Goal: Task Accomplishment & Management: Use online tool/utility

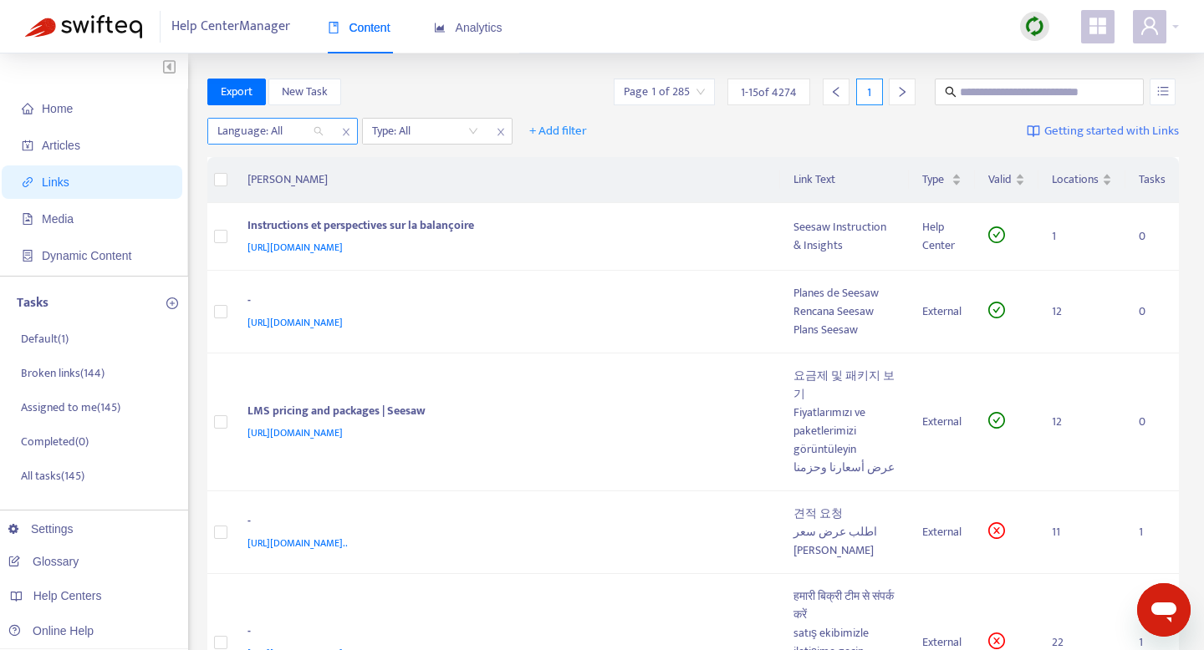
click at [321, 131] on div "Language: All" at bounding box center [270, 131] width 125 height 25
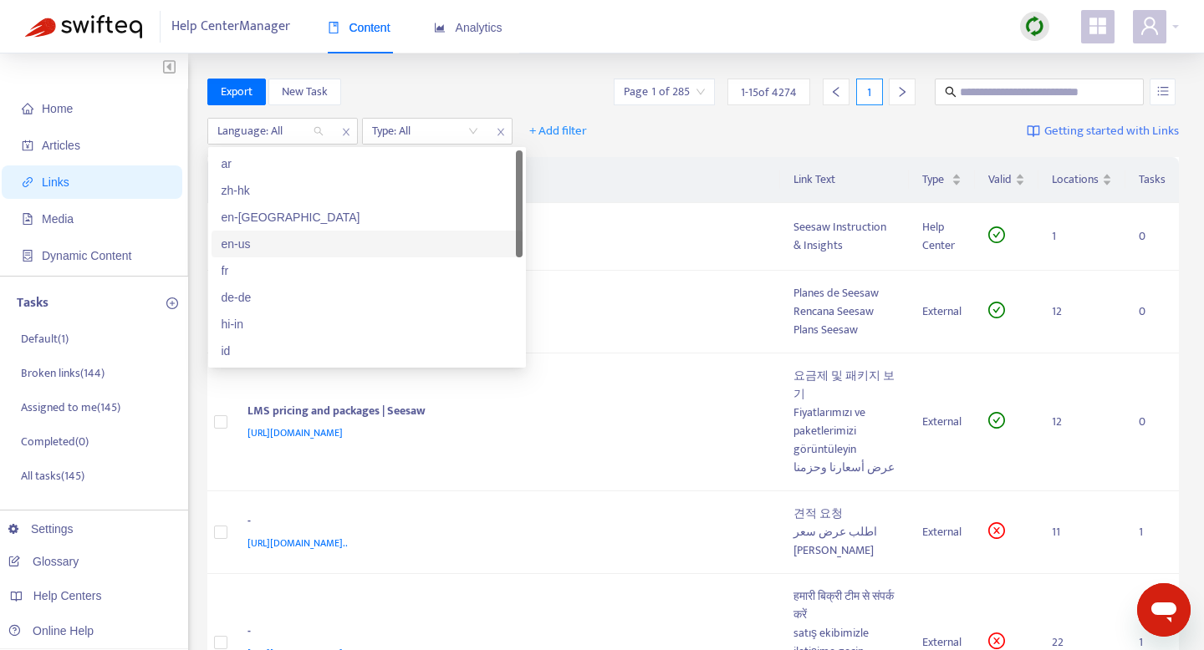
click at [269, 240] on div "en-us" at bounding box center [367, 244] width 291 height 18
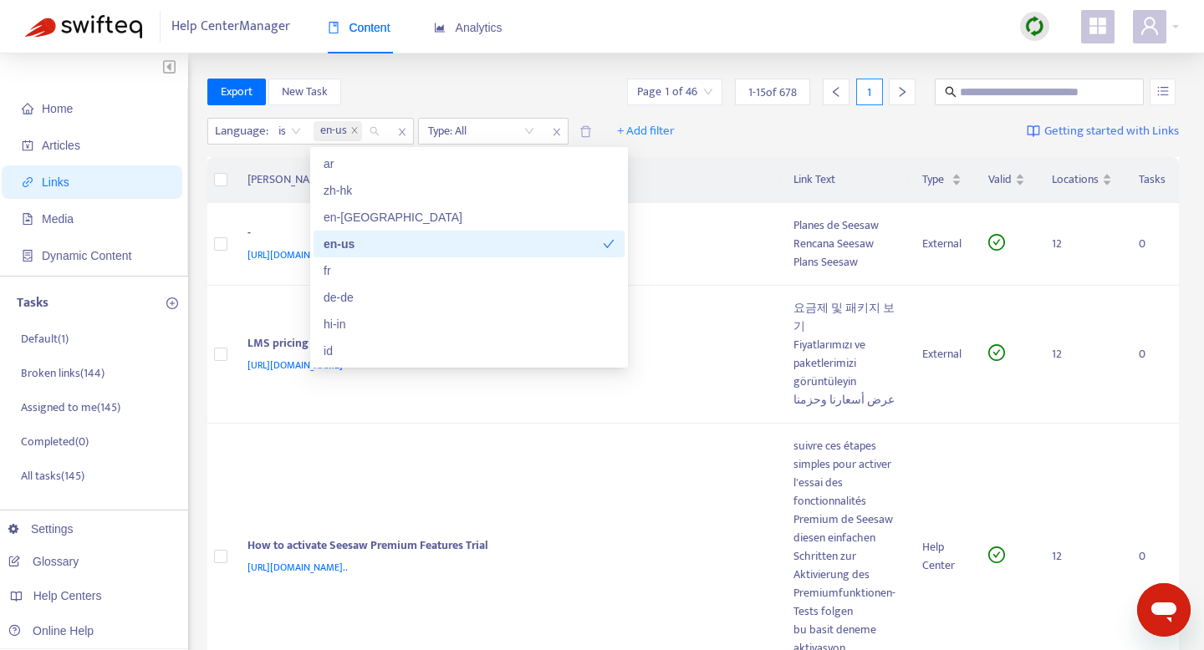
click at [532, 79] on div "Export New Task Page 1 of 46 1 - 15 of 678 1" at bounding box center [693, 92] width 972 height 27
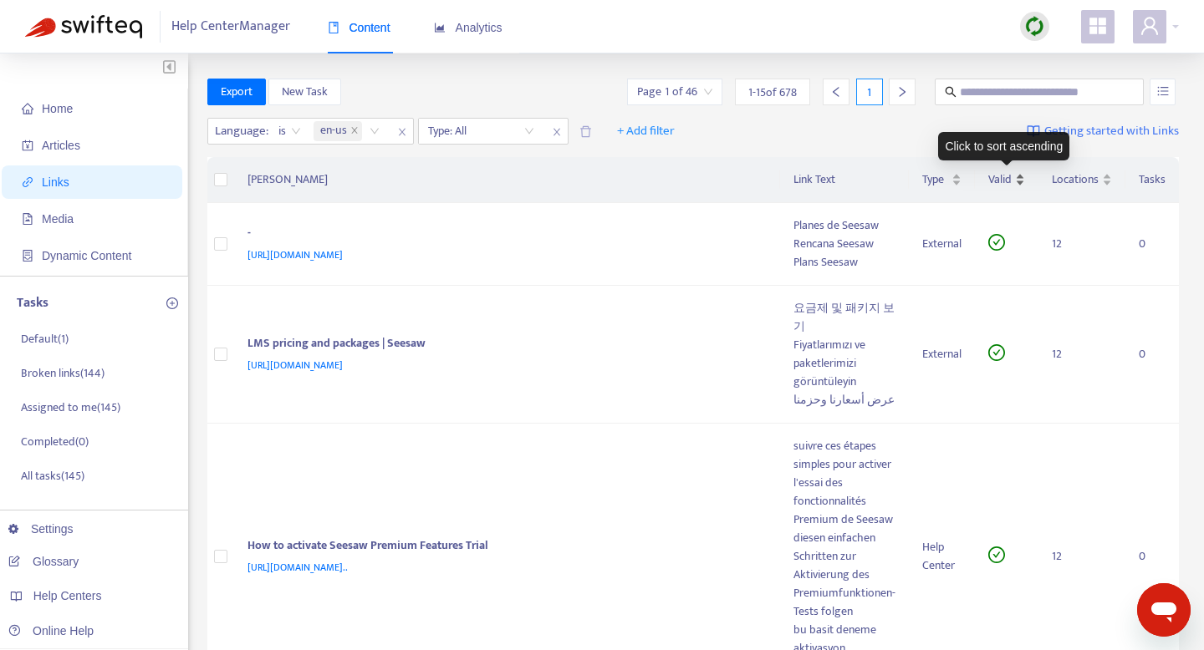
click at [1004, 185] on span "Valid" at bounding box center [999, 180] width 23 height 18
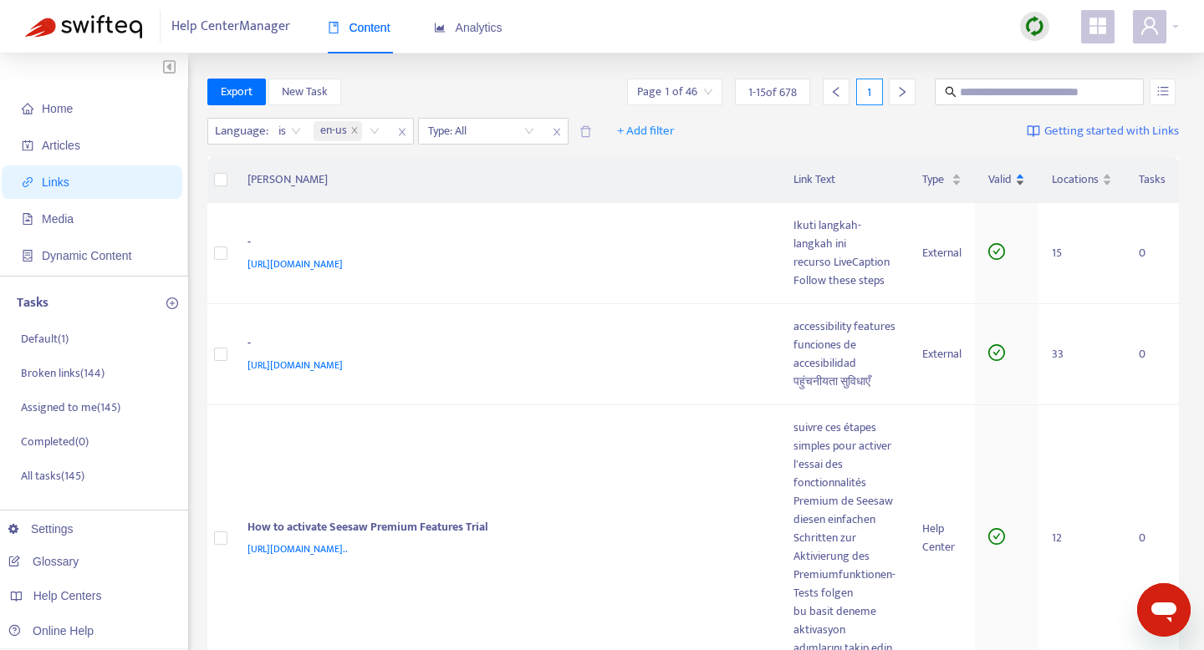
click at [1004, 185] on span "Valid" at bounding box center [999, 180] width 23 height 18
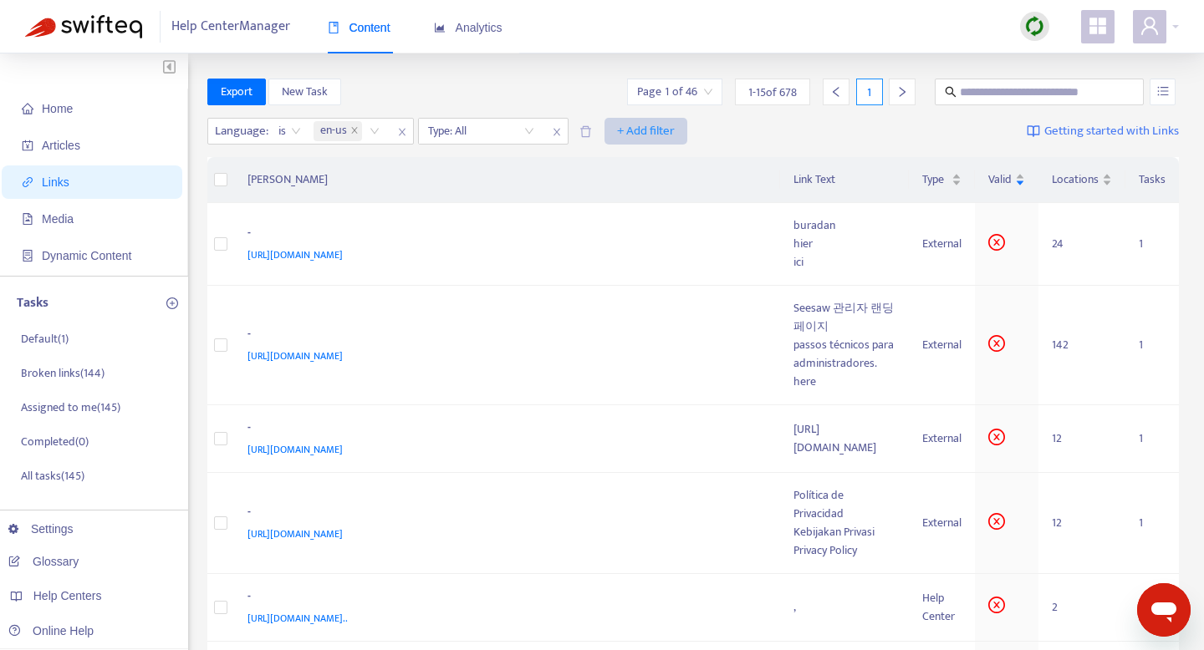
click at [634, 130] on span "+ Add filter" at bounding box center [646, 131] width 58 height 20
click at [640, 214] on span "Valid" at bounding box center [646, 218] width 57 height 18
click at [656, 126] on input "search" at bounding box center [636, 131] width 106 height 25
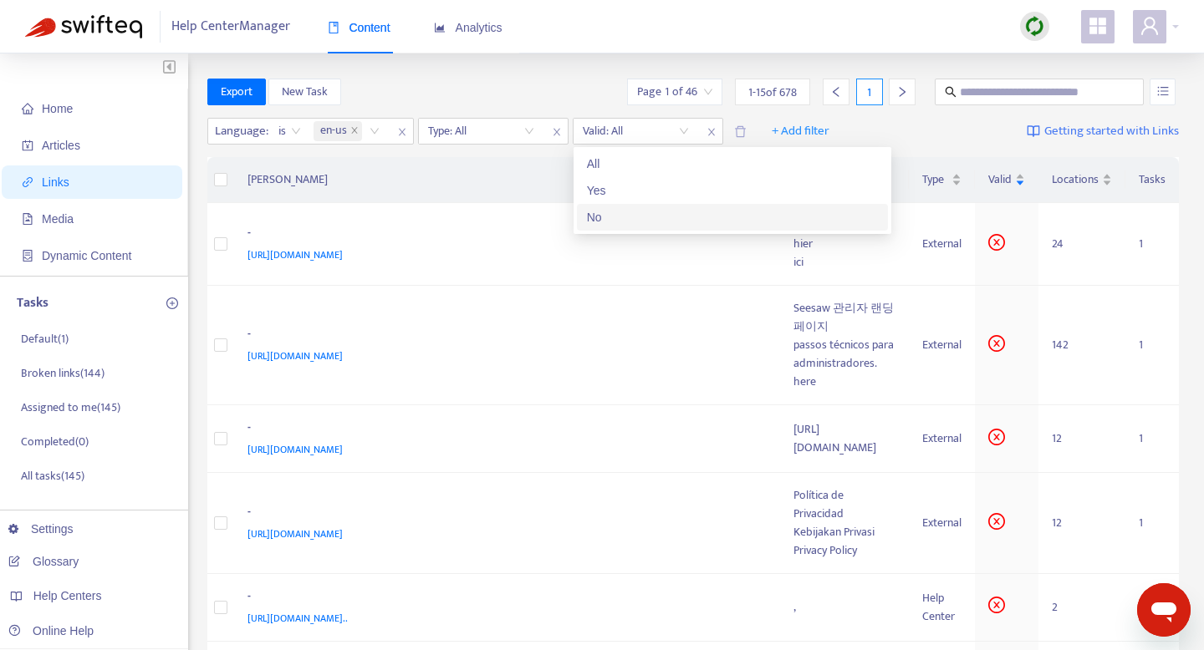
click at [618, 209] on div "No" at bounding box center [732, 217] width 291 height 18
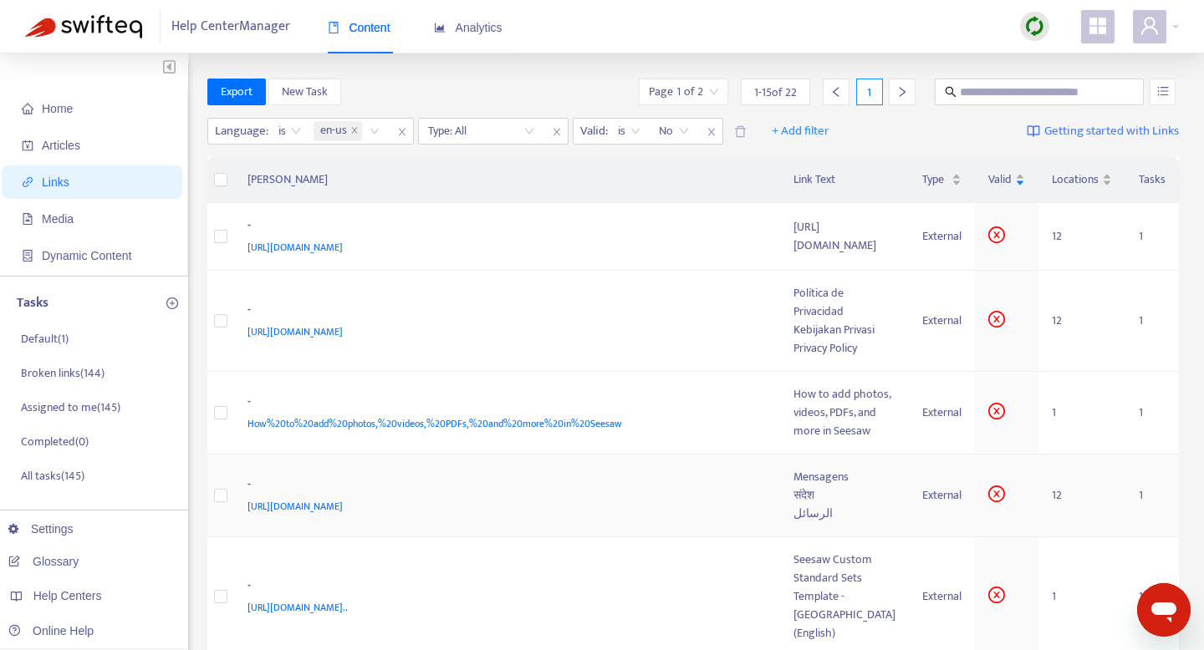
click at [343, 498] on span "https://web.seesaw.me/messages" at bounding box center [294, 506] width 95 height 17
click at [227, 461] on td at bounding box center [220, 496] width 27 height 83
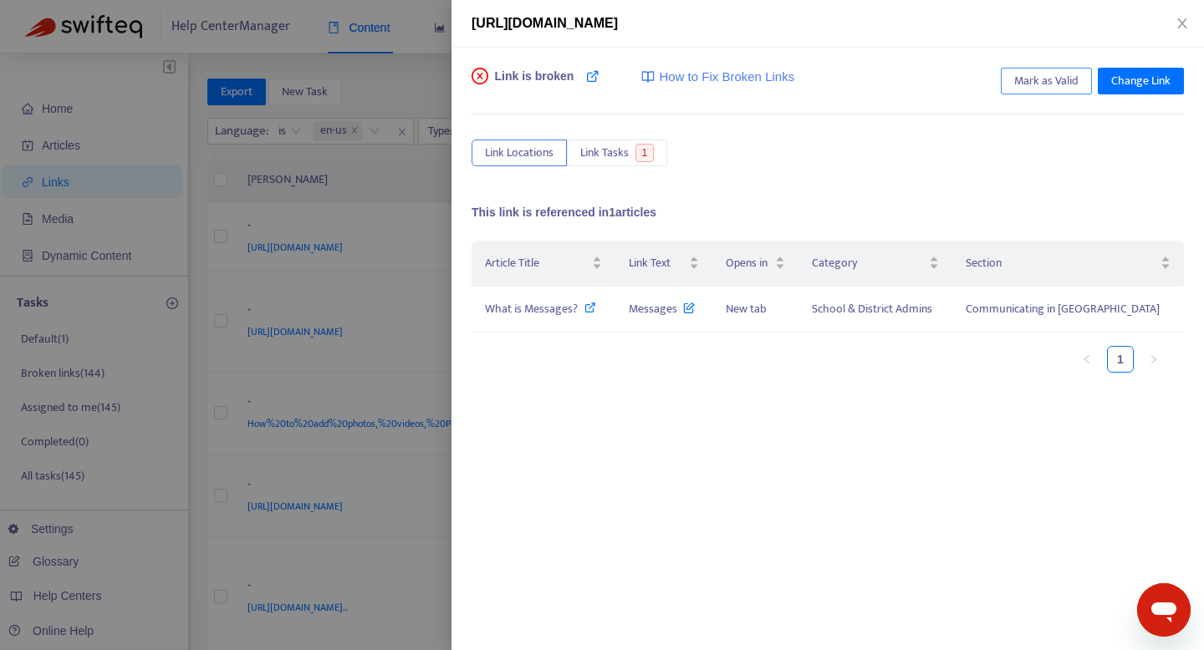
click at [1034, 79] on span "Mark as Valid" at bounding box center [1046, 81] width 64 height 18
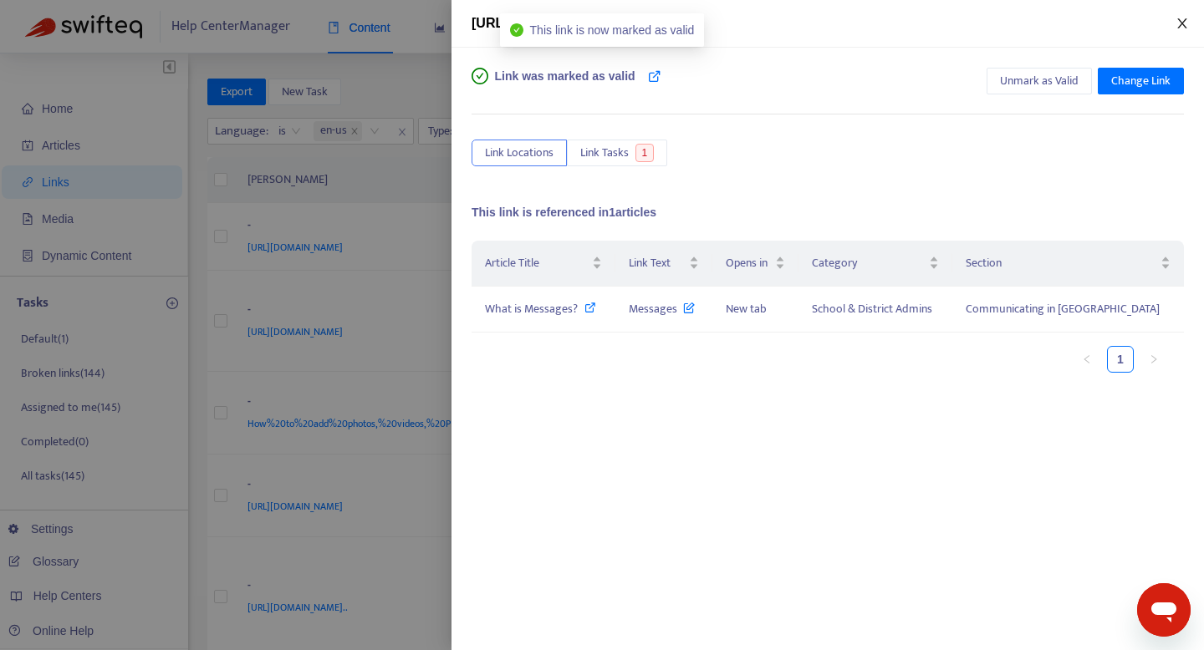
click at [1177, 23] on icon "close" at bounding box center [1181, 23] width 13 height 13
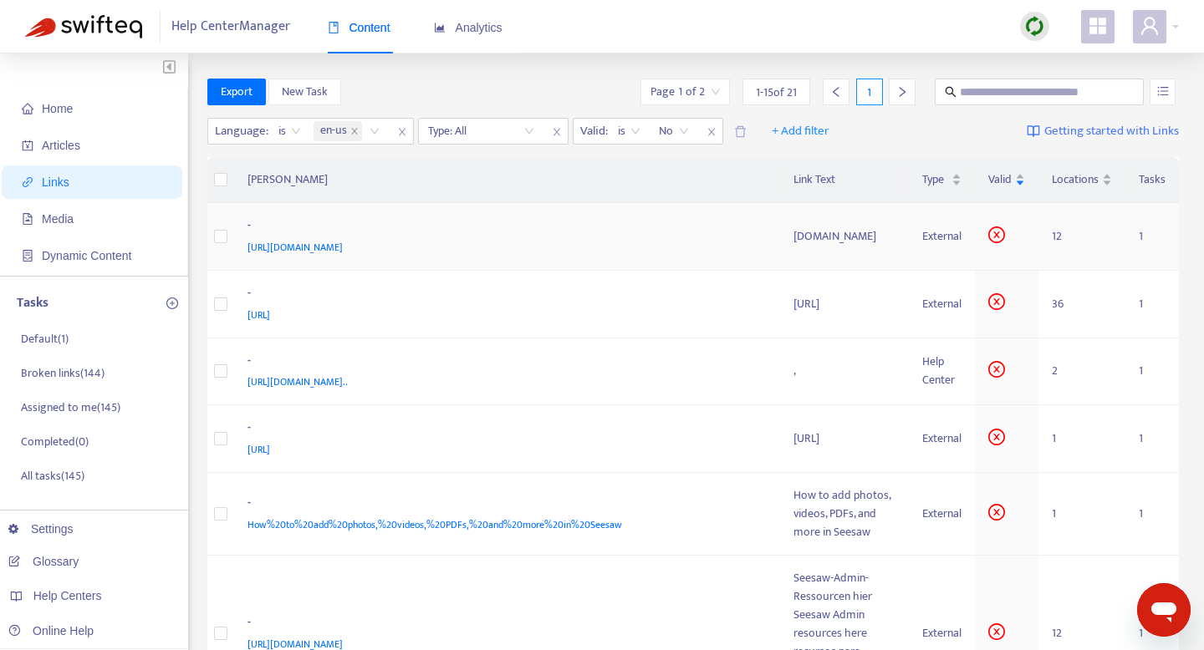
click at [295, 246] on span "http://archive.seesaw.me/" at bounding box center [294, 247] width 95 height 17
click at [339, 244] on span "http://archive.seesaw.me/" at bounding box center [294, 247] width 95 height 17
click at [433, 311] on div "http://localhost:50002/index.html" at bounding box center [503, 315] width 513 height 18
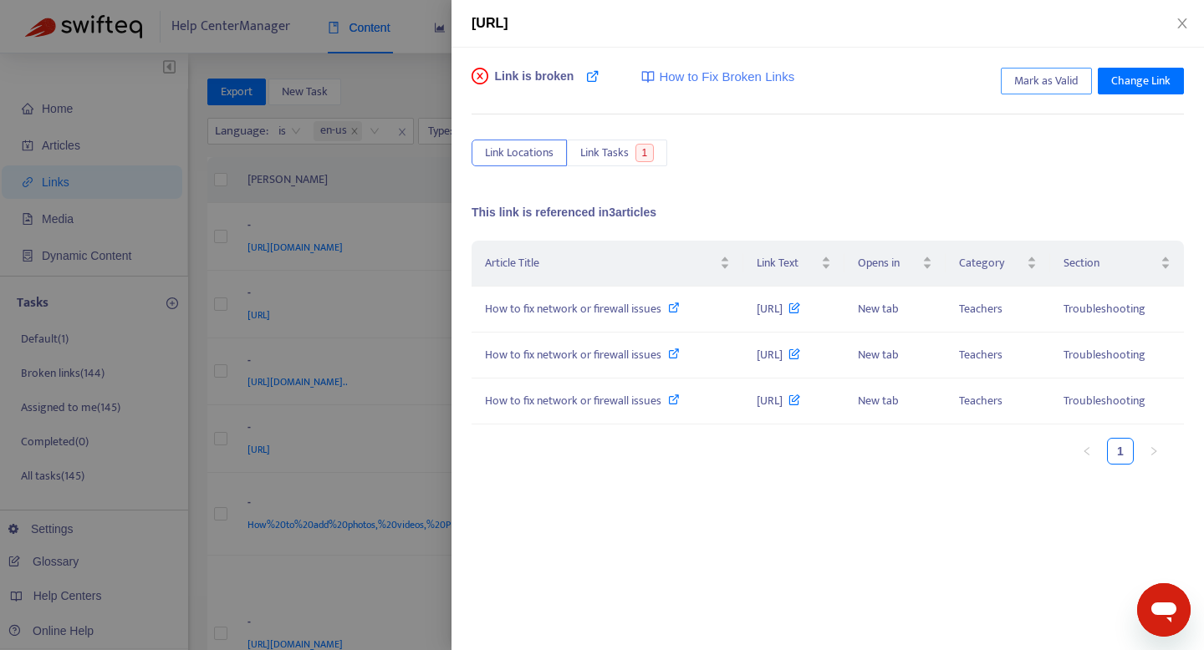
click at [1056, 78] on span "Mark as Valid" at bounding box center [1046, 81] width 64 height 18
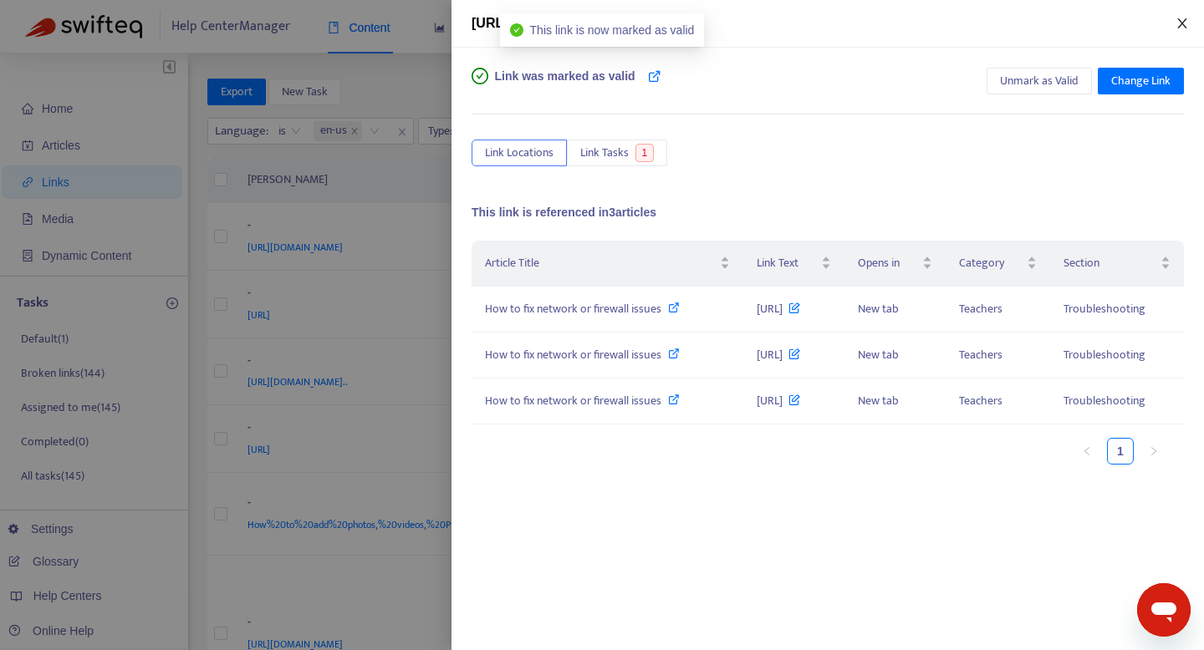
click at [1178, 21] on icon "close" at bounding box center [1181, 23] width 13 height 13
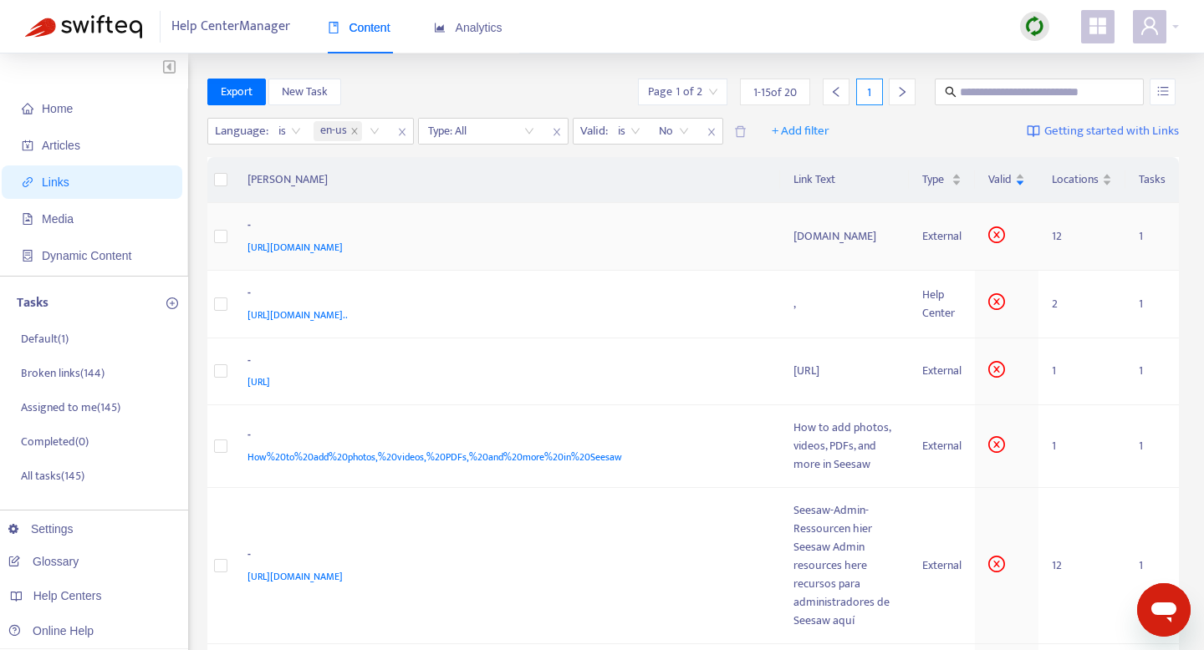
click at [427, 241] on div "http://archive.seesaw.me/" at bounding box center [503, 247] width 513 height 18
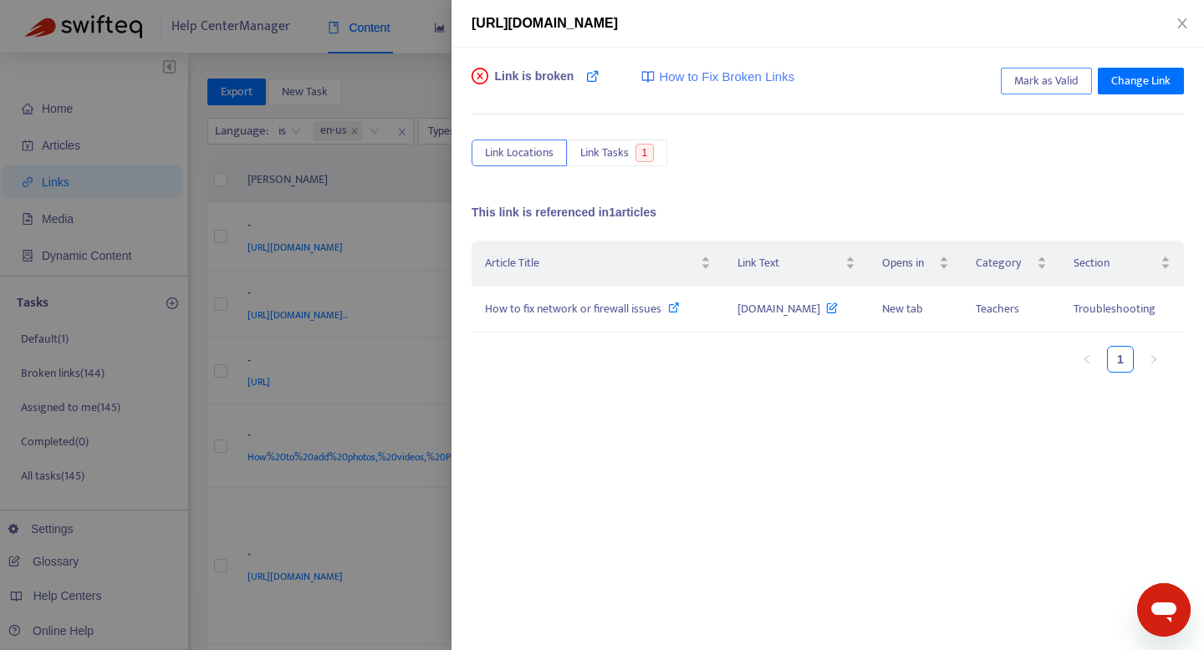
click at [1037, 84] on span "Mark as Valid" at bounding box center [1046, 81] width 64 height 18
click at [1184, 18] on icon "close" at bounding box center [1181, 23] width 13 height 13
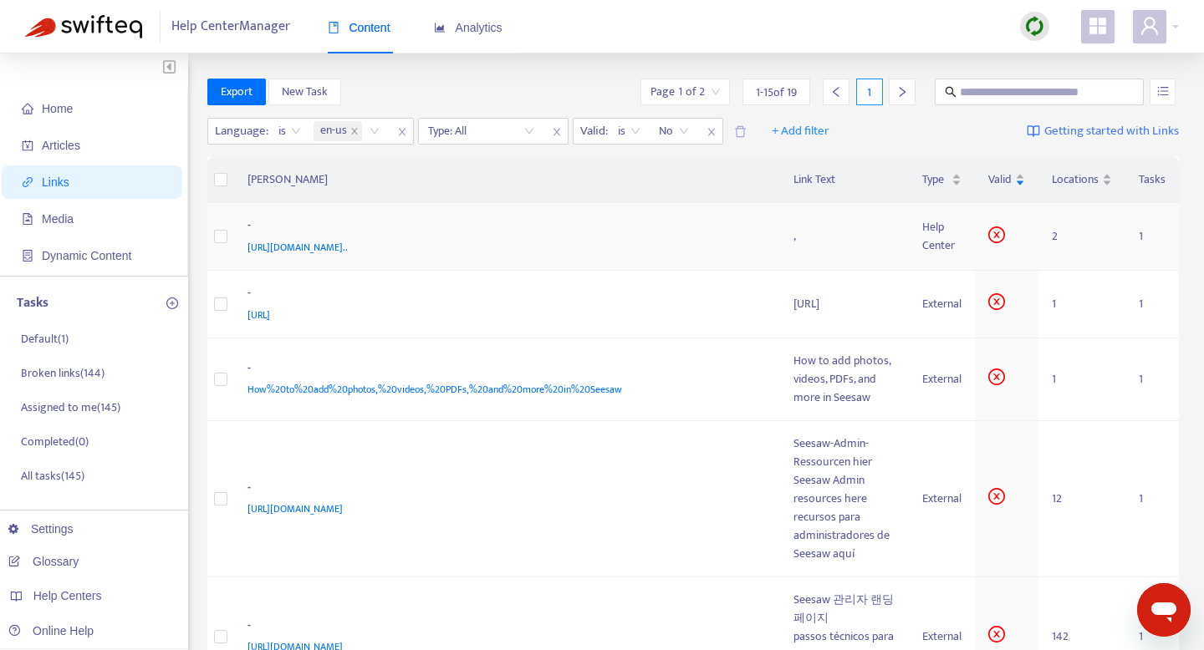
click at [348, 251] on span "https://help.seesaw.me/hc/en-us/articles/115004140903-How-to-manage-archive-and…" at bounding box center [297, 247] width 100 height 17
click at [807, 246] on div "," at bounding box center [844, 236] width 102 height 18
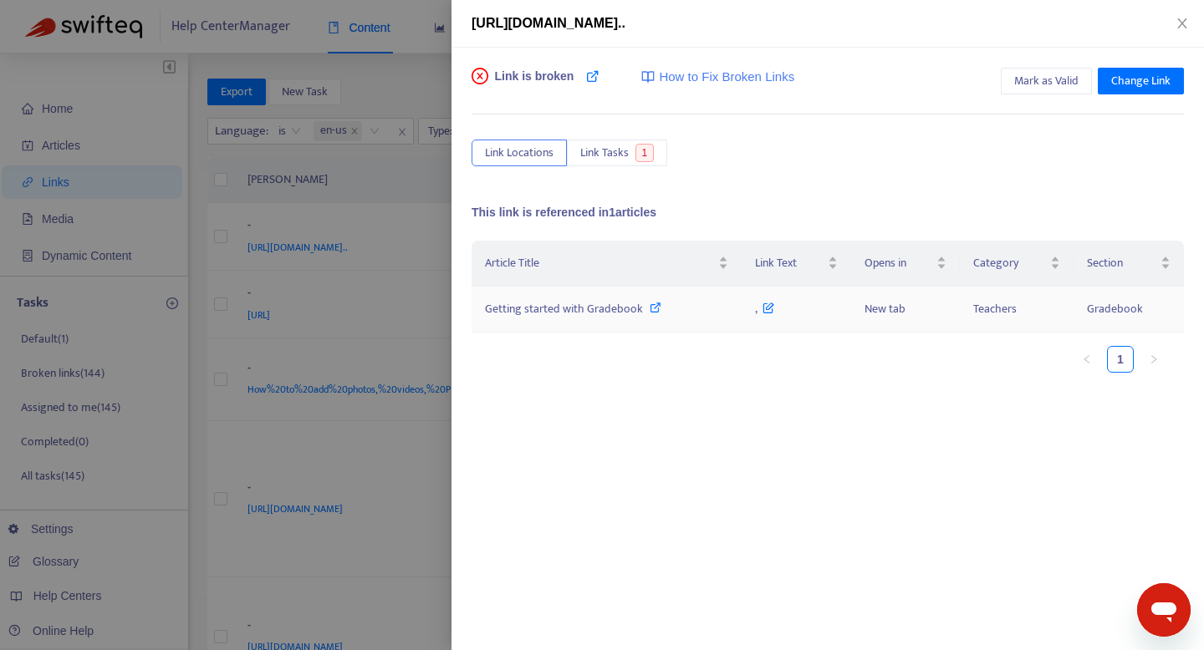
click at [574, 311] on span "Getting started with Gradebook" at bounding box center [564, 308] width 158 height 19
click at [503, 150] on span "Link Locations" at bounding box center [519, 153] width 69 height 18
click at [1183, 28] on icon "close" at bounding box center [1181, 23] width 13 height 13
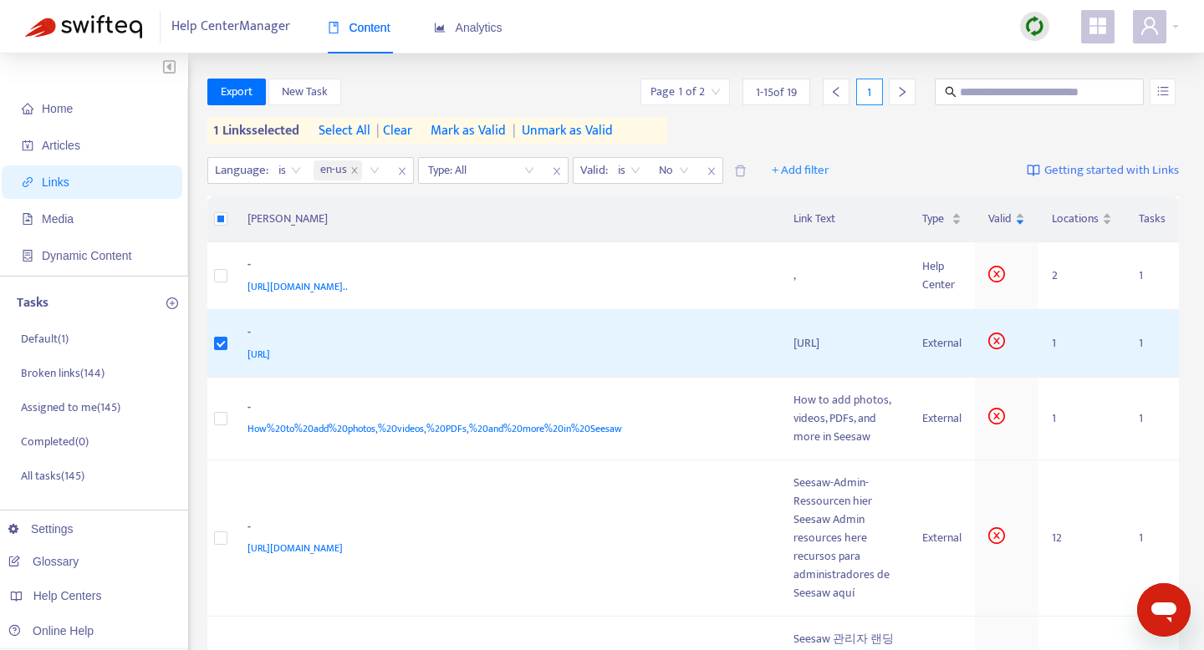
click at [464, 132] on span "Mark as Valid" at bounding box center [468, 131] width 75 height 20
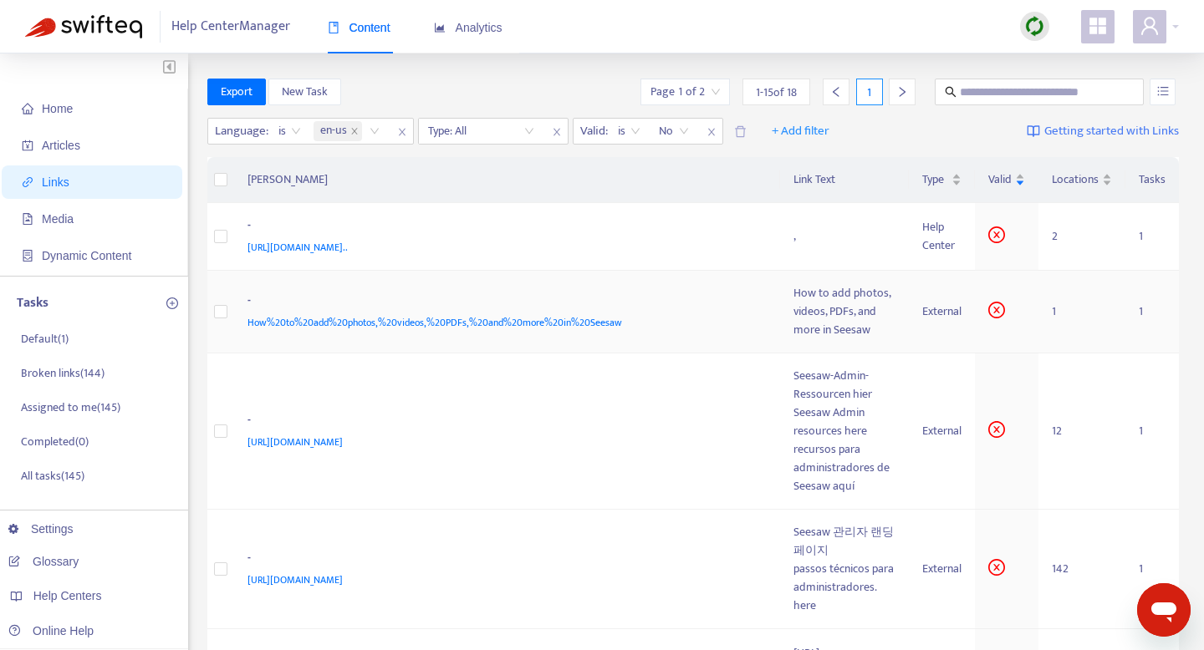
click at [694, 317] on div "- How%20to%20add%20photos,%20videos,%20PDFs,%20and%20more%20in%20Seesaw" at bounding box center [507, 312] width 520 height 40
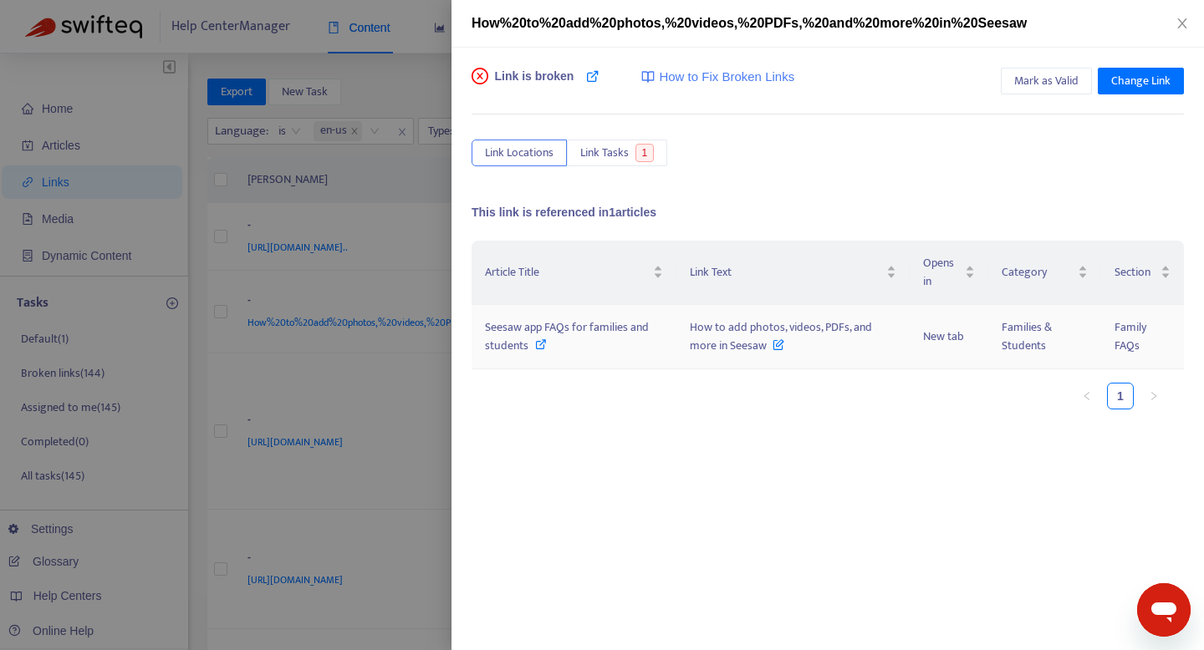
click at [725, 323] on span "How to add photos, videos, PDFs, and more in Seesaw" at bounding box center [781, 337] width 182 height 38
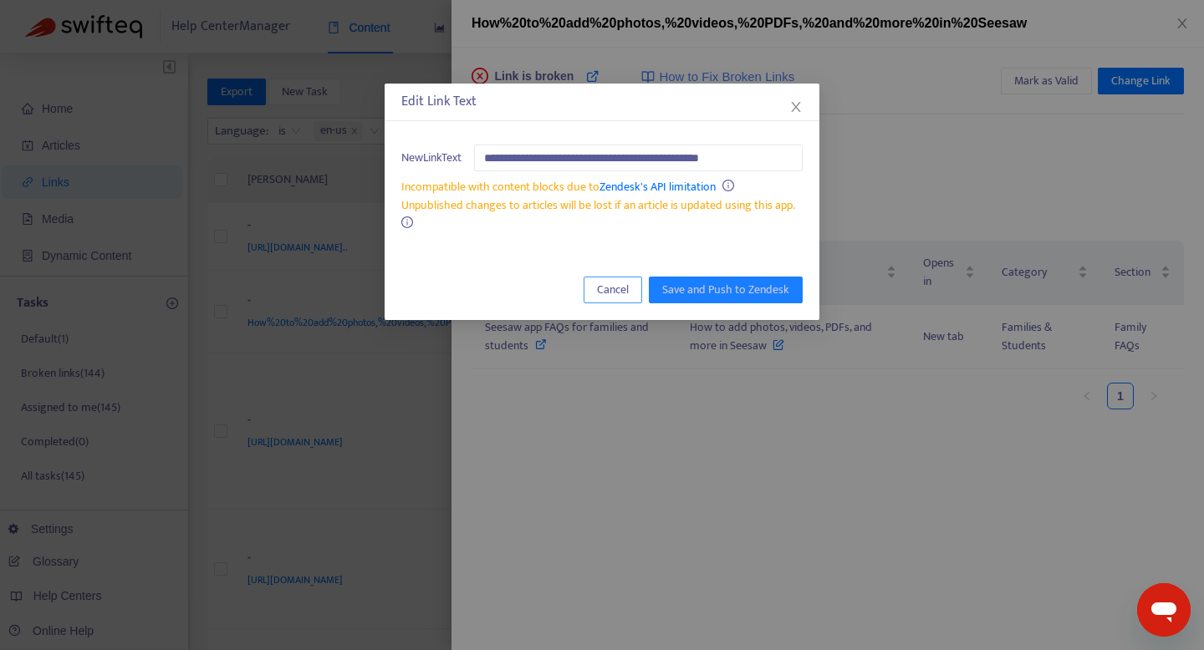
click at [599, 291] on span "Cancel" at bounding box center [613, 290] width 32 height 18
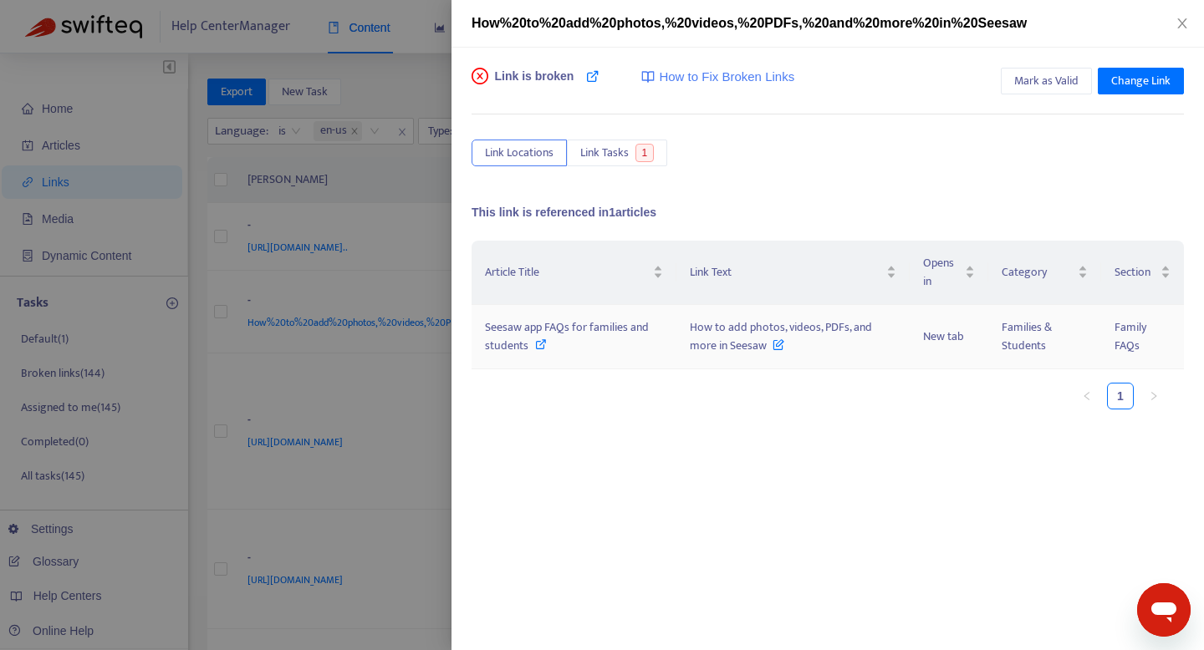
click at [563, 328] on span "Seesaw app FAQs for families and students" at bounding box center [567, 337] width 164 height 38
click at [354, 216] on div at bounding box center [602, 325] width 1204 height 650
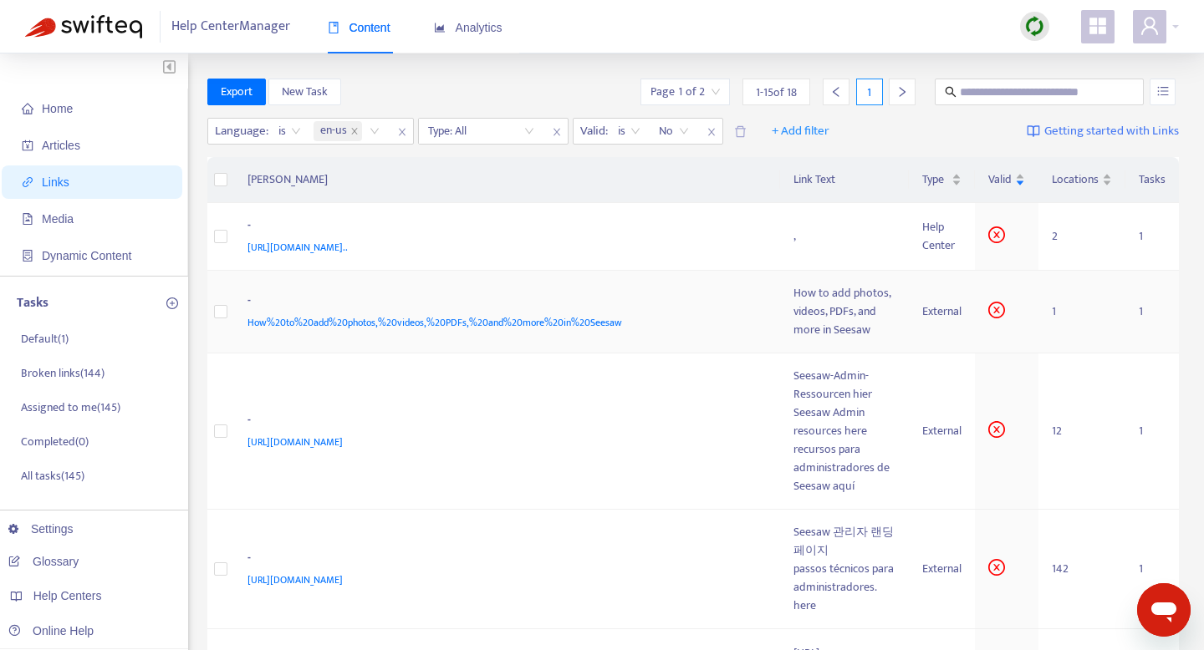
click at [360, 314] on span "How%20to%20add%20photos,%20videos,%20PDFs,%20and%20more%20in%20Seesaw" at bounding box center [434, 322] width 375 height 17
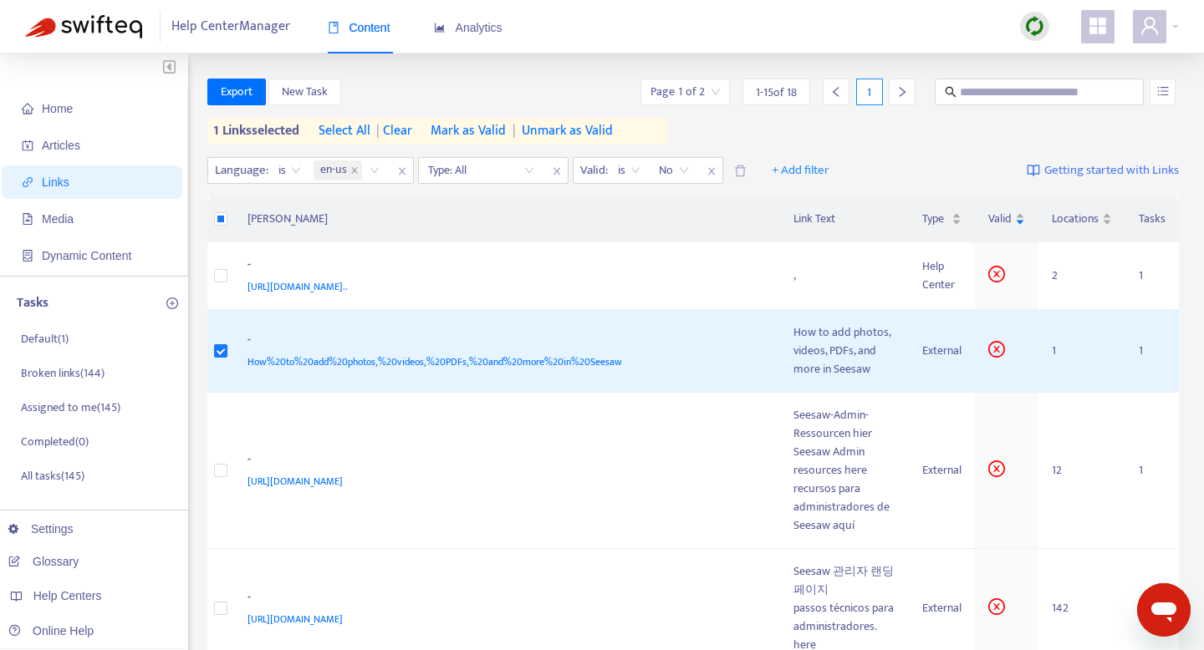
click at [405, 133] on span "| clear" at bounding box center [391, 131] width 42 height 20
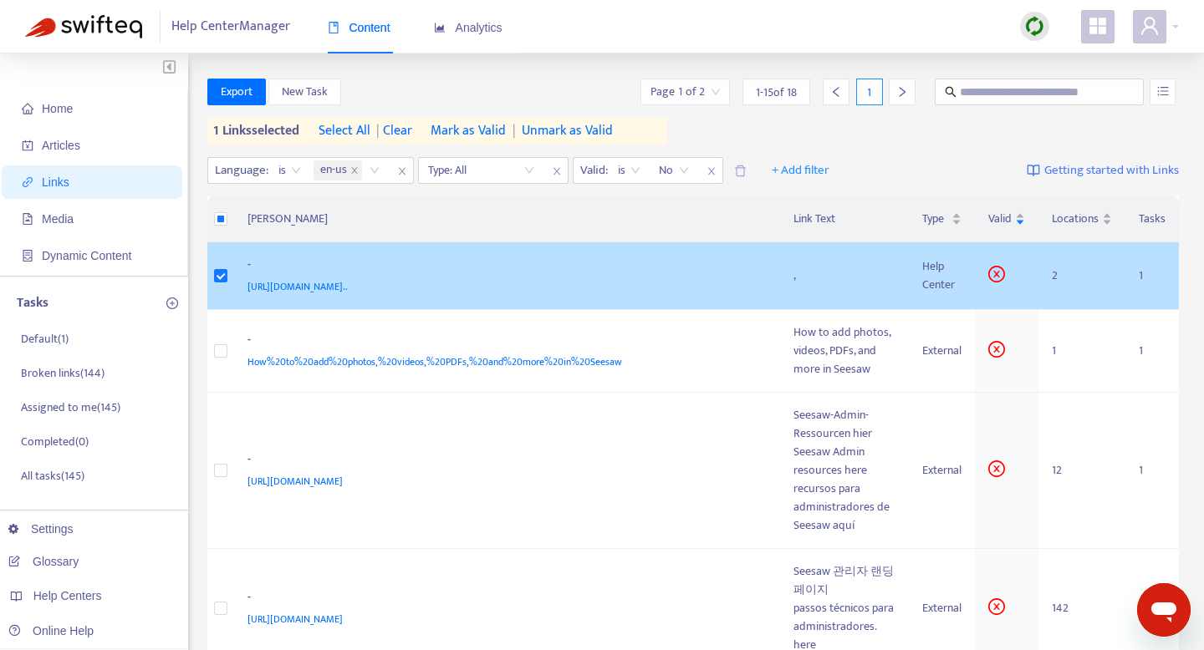
click at [264, 259] on div "-" at bounding box center [503, 267] width 513 height 22
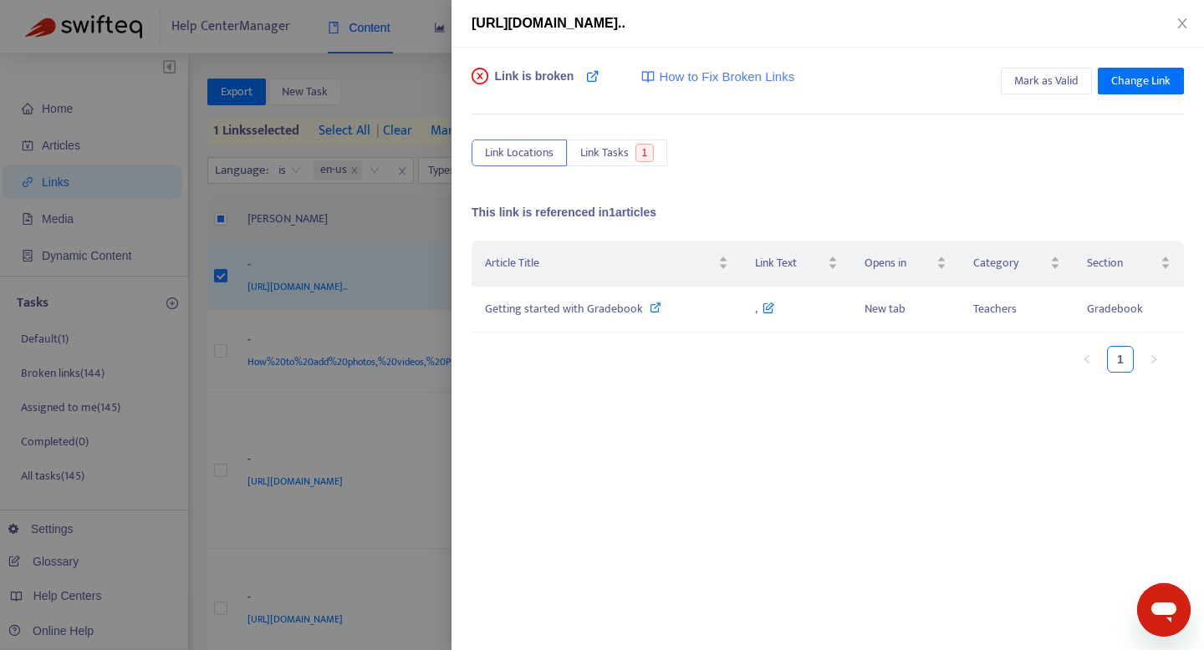
click at [339, 248] on div at bounding box center [602, 325] width 1204 height 650
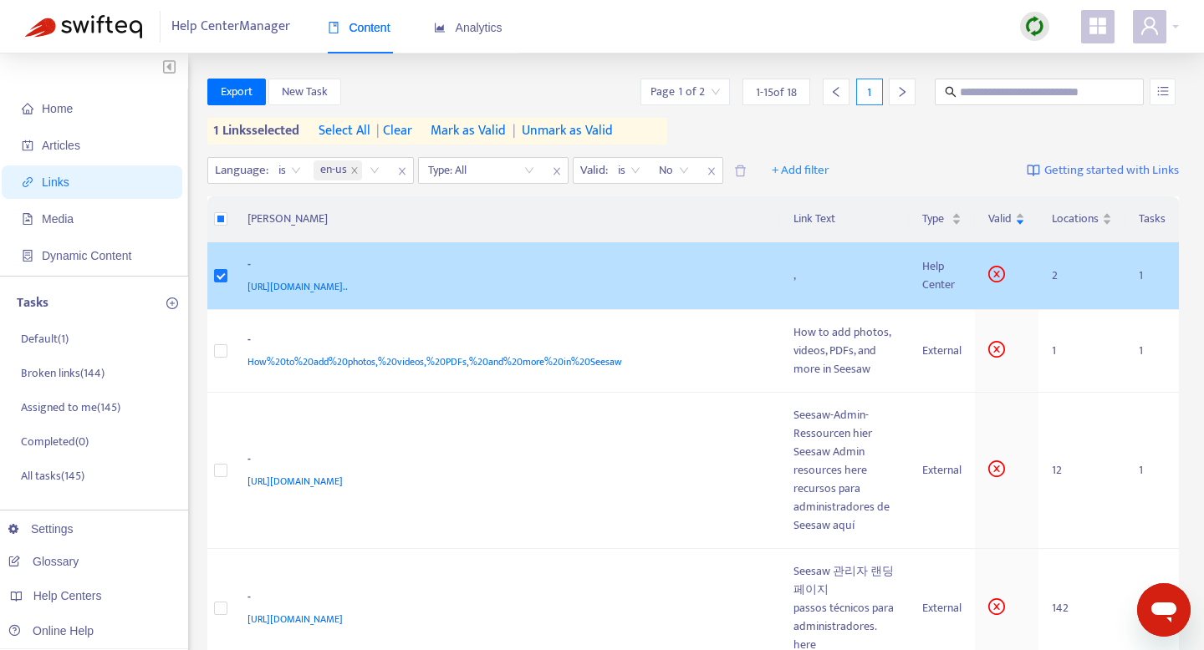
click at [430, 262] on div "-" at bounding box center [503, 267] width 513 height 22
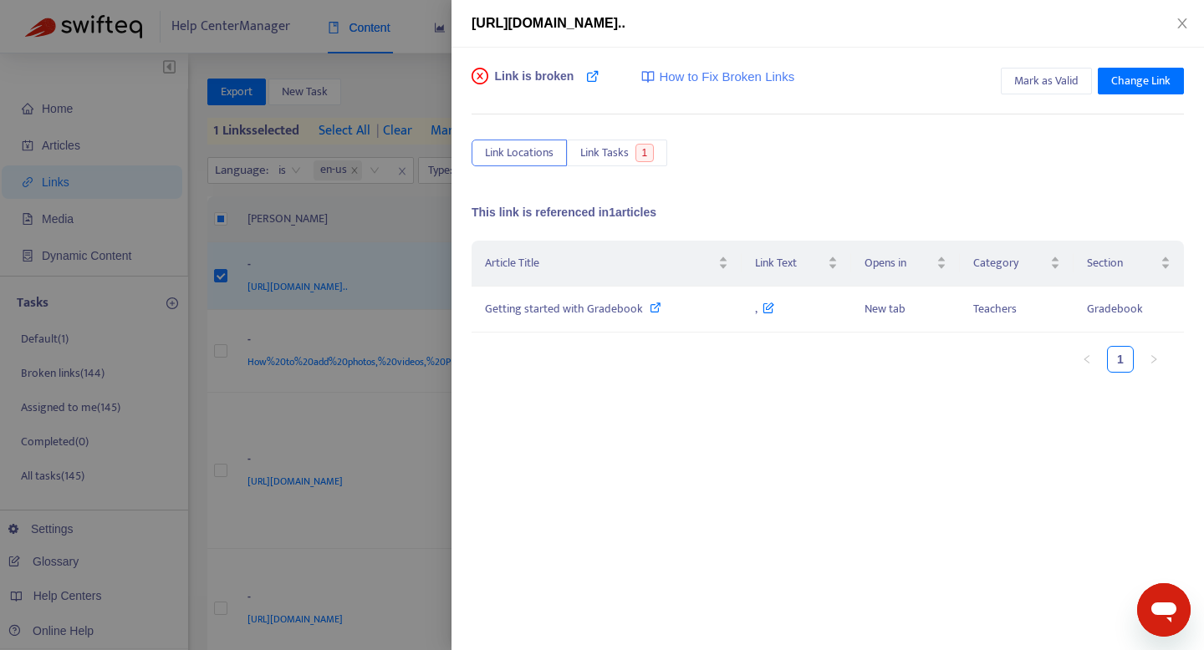
click at [370, 236] on div at bounding box center [602, 325] width 1204 height 650
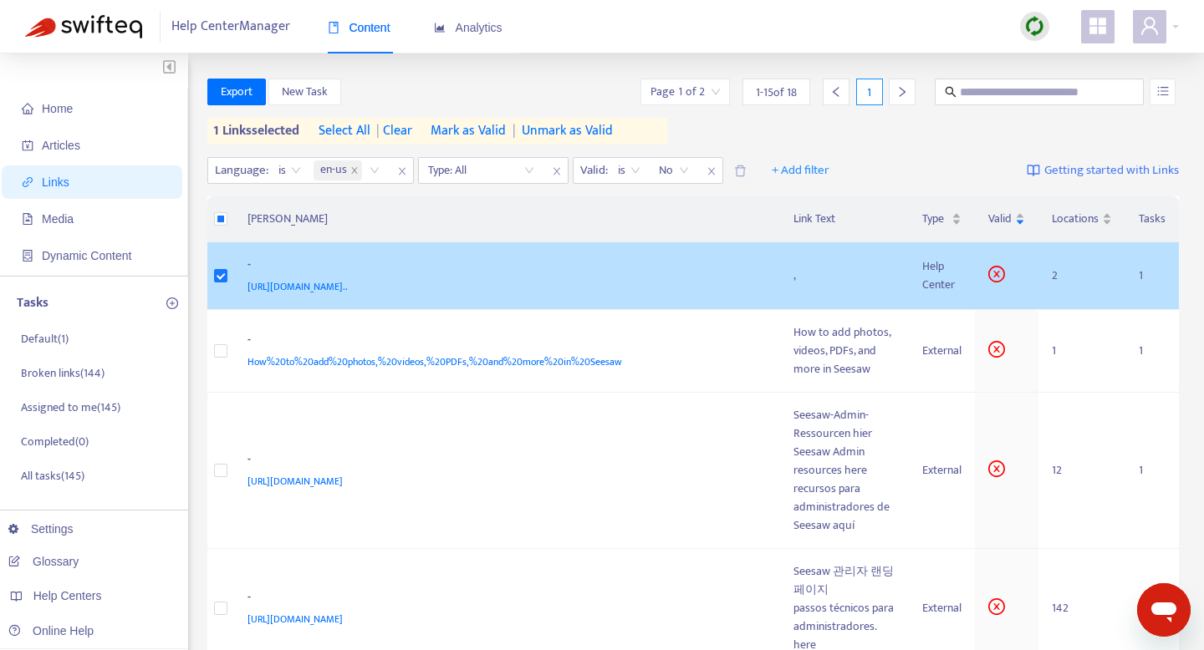
click at [793, 269] on div "," at bounding box center [844, 276] width 102 height 18
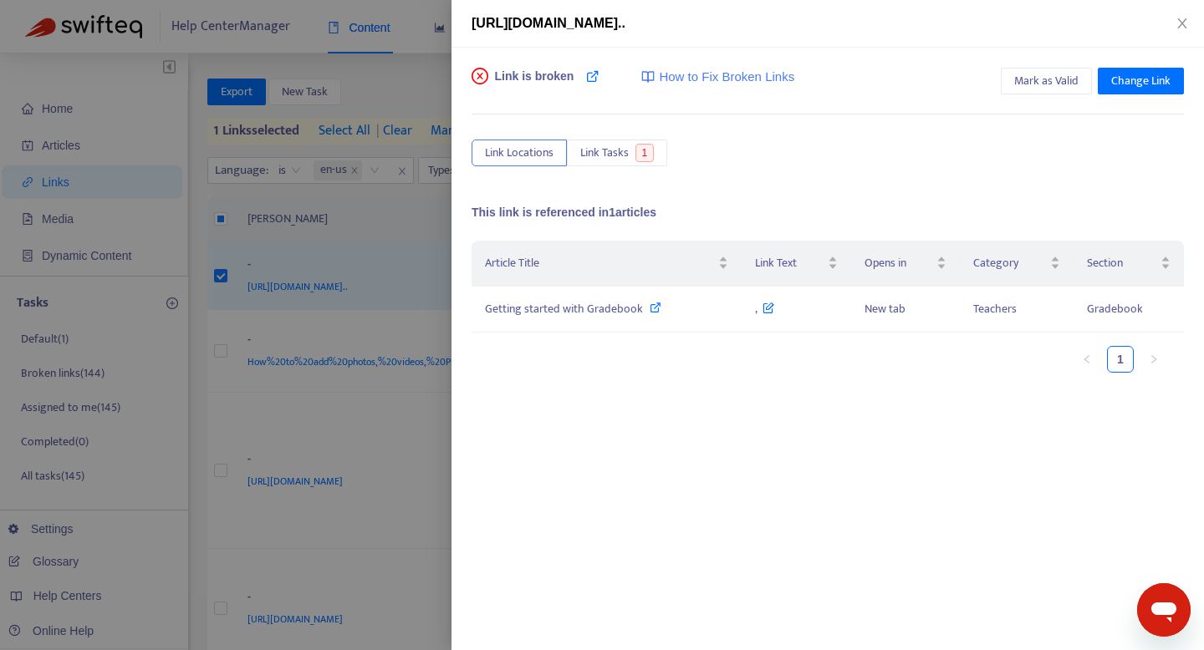
click at [338, 284] on div at bounding box center [602, 325] width 1204 height 650
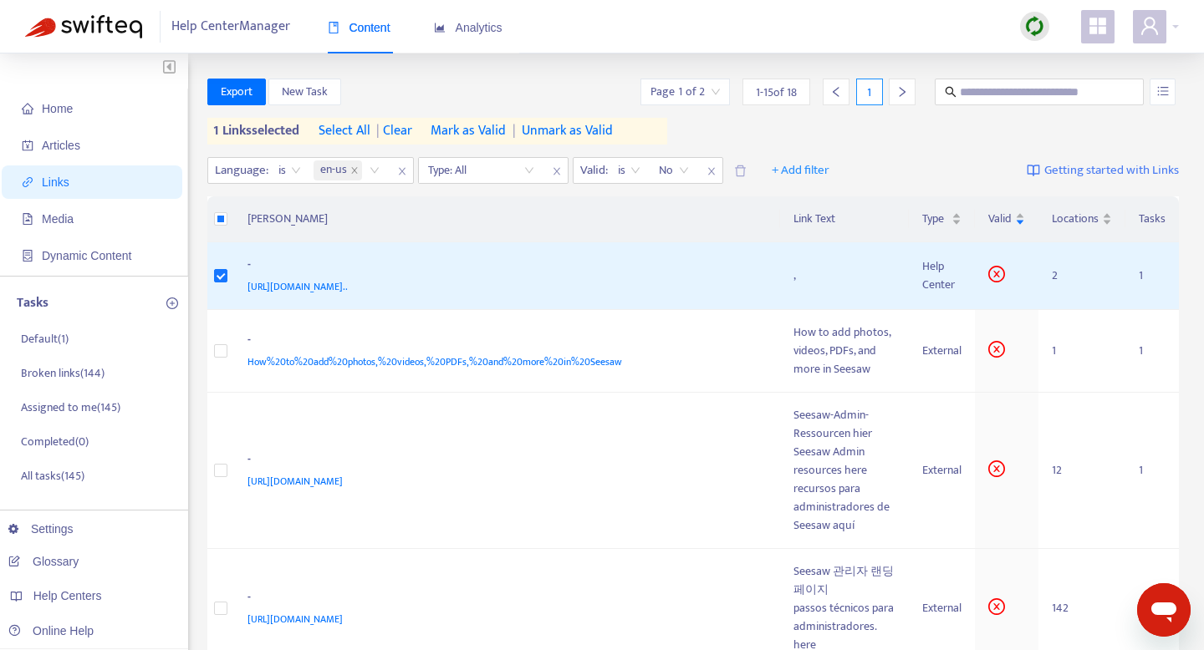
click at [338, 284] on span "https://help.seesaw.me/hc/en-us/articles/115004140903-How-to-manage-archive-and…" at bounding box center [297, 286] width 100 height 17
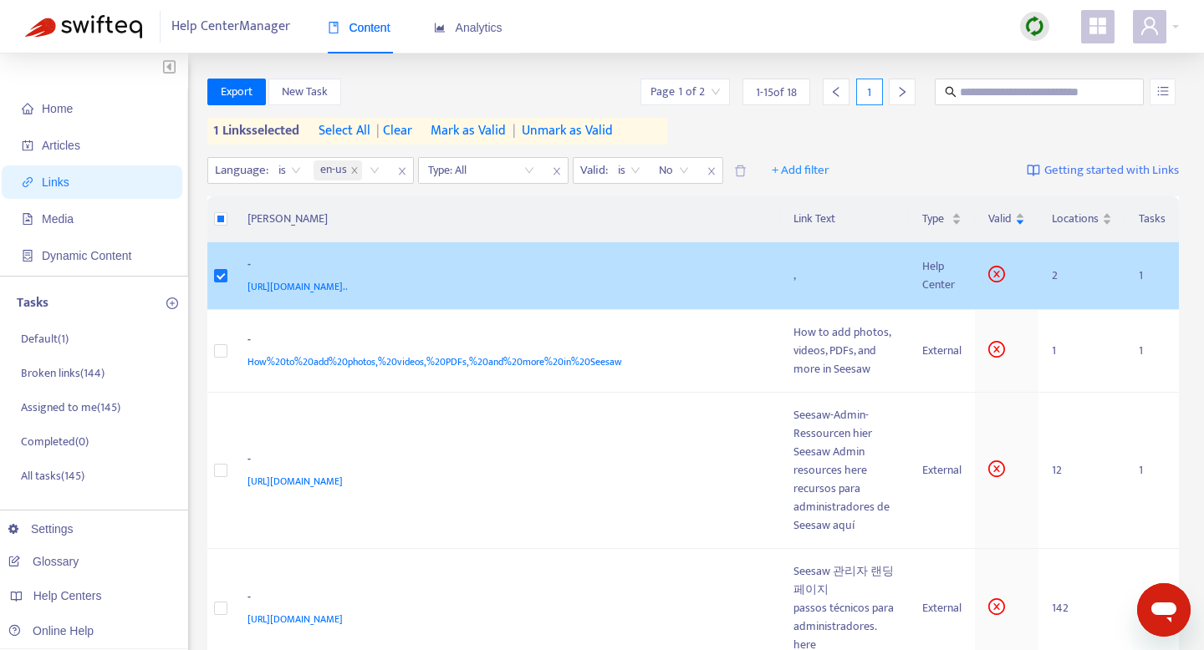
click at [793, 283] on div "," at bounding box center [844, 276] width 102 height 18
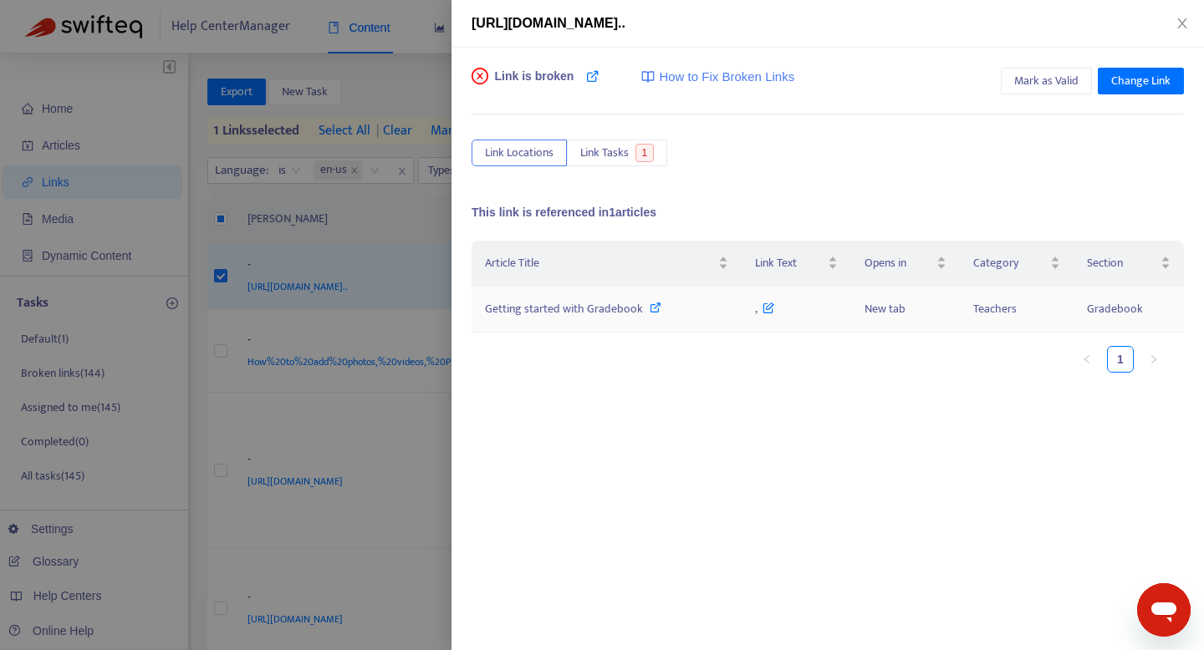
click at [651, 304] on icon at bounding box center [656, 308] width 12 height 12
click at [379, 249] on div at bounding box center [602, 325] width 1204 height 650
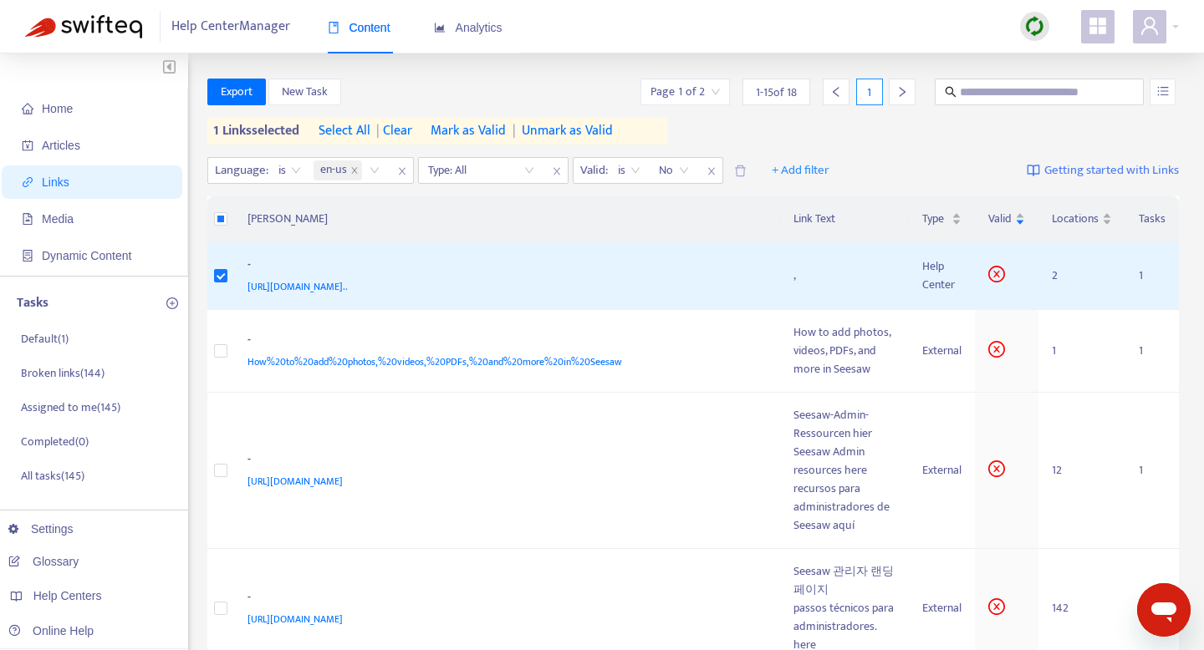
click at [412, 130] on span "| clear" at bounding box center [391, 131] width 42 height 20
click at [410, 132] on span "| clear" at bounding box center [391, 131] width 42 height 20
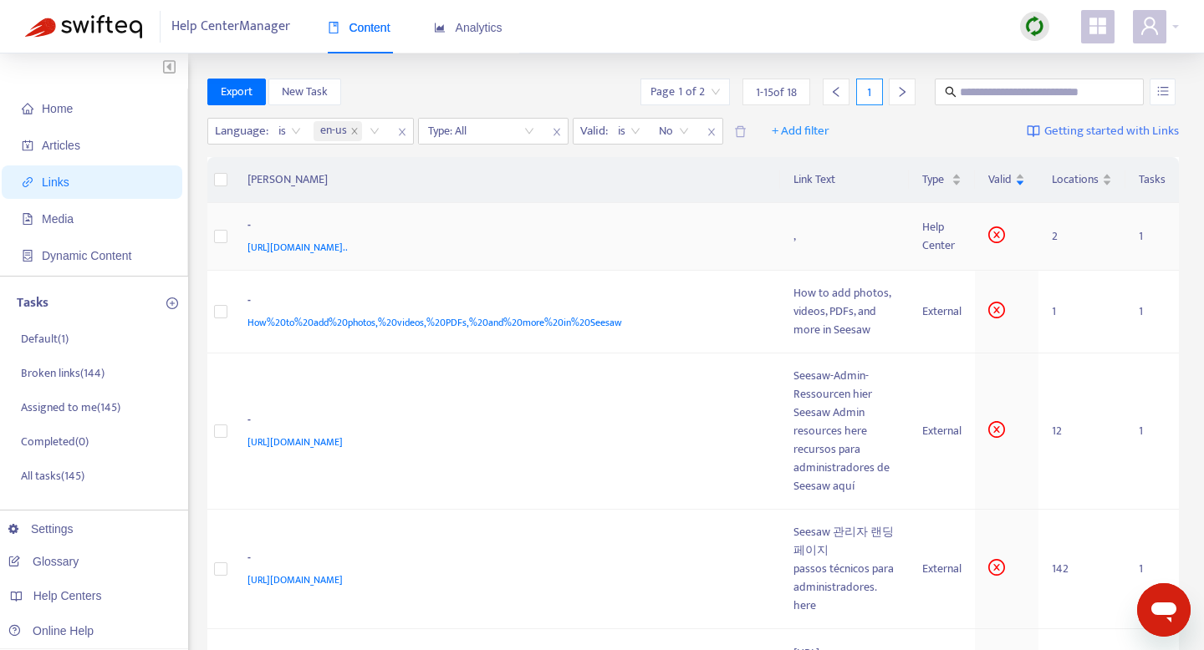
click at [780, 248] on td "," at bounding box center [844, 237] width 129 height 68
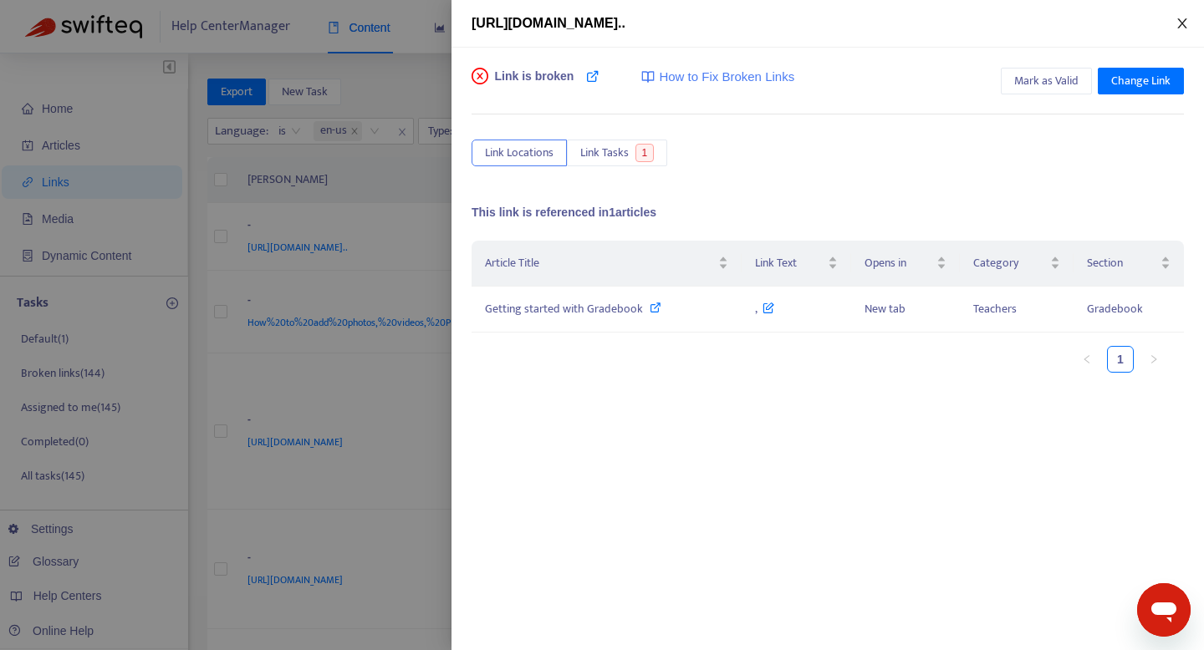
click at [1177, 24] on icon "close" at bounding box center [1181, 23] width 13 height 13
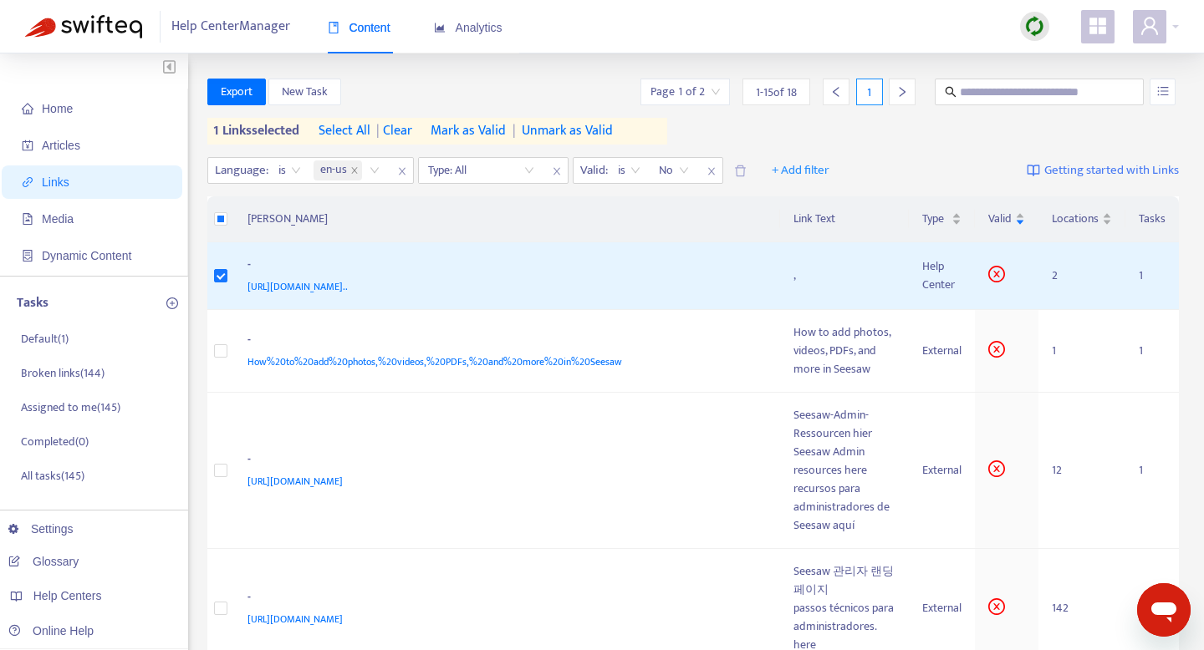
click at [405, 130] on span "| clear" at bounding box center [391, 131] width 42 height 20
click at [491, 133] on span "Mark as Valid" at bounding box center [468, 131] width 75 height 20
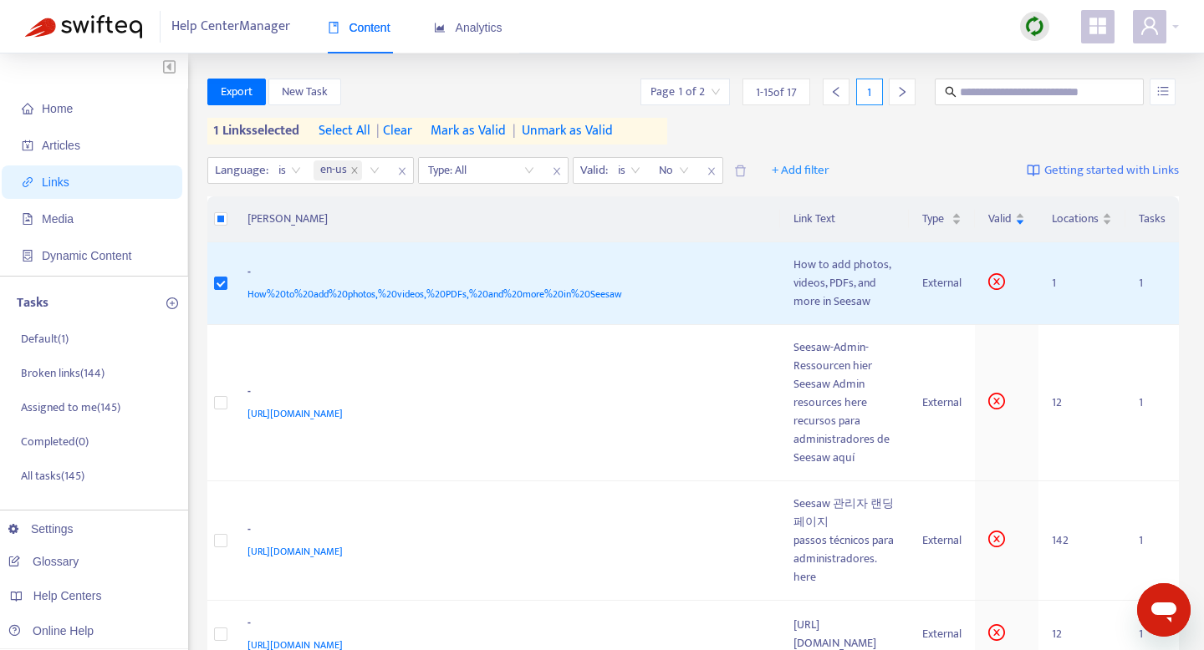
click at [481, 126] on span "Mark as Valid" at bounding box center [468, 131] width 75 height 20
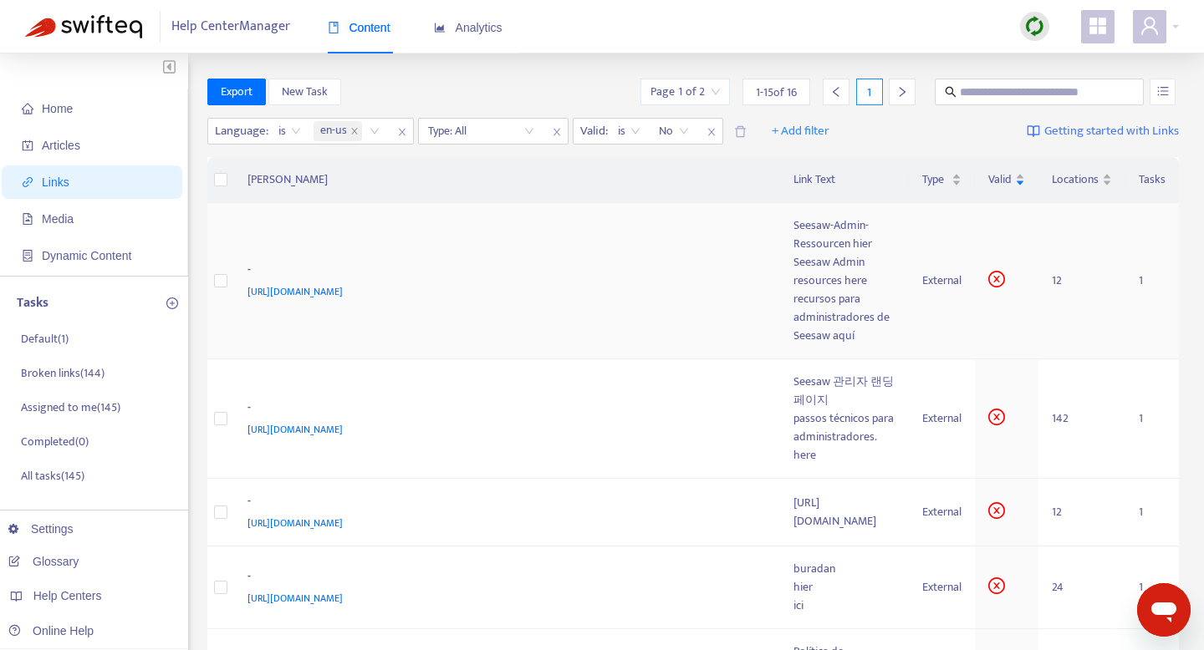
click at [593, 283] on div "https://web.seesaw.me/admin-resources" at bounding box center [503, 292] width 513 height 18
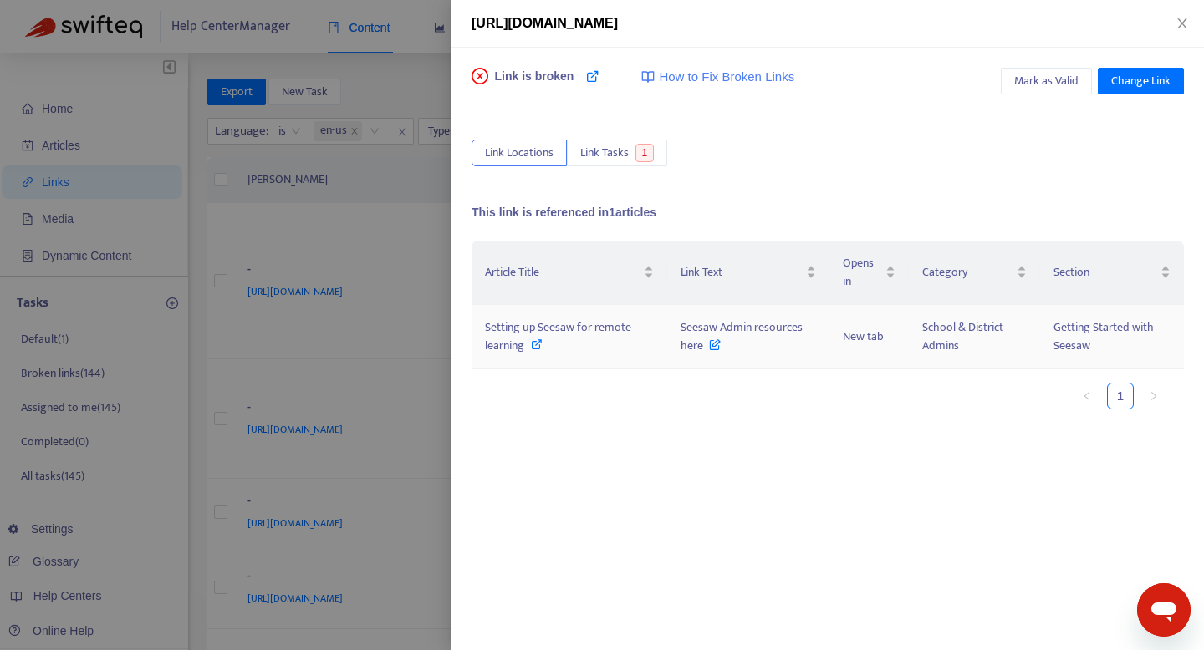
click at [581, 324] on span "Setting up Seesaw for remote learning" at bounding box center [558, 337] width 146 height 38
click at [357, 202] on div at bounding box center [602, 325] width 1204 height 650
